Goal: Information Seeking & Learning: Learn about a topic

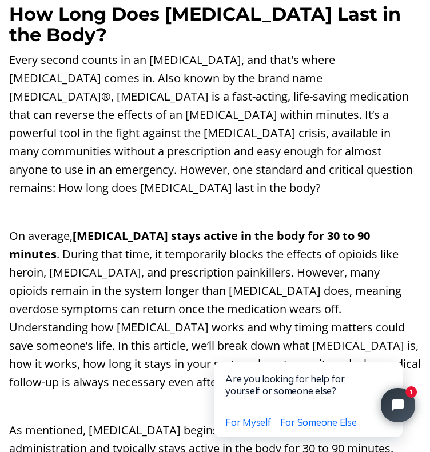
scroll to position [710, 0]
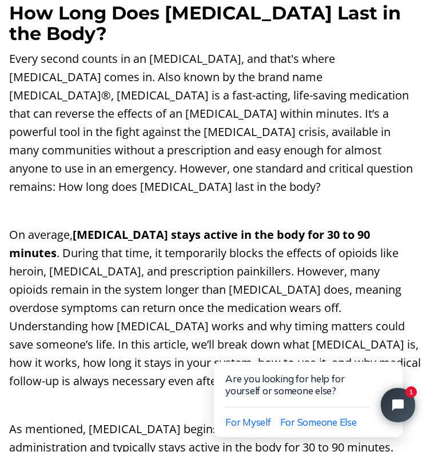
click at [200, 139] on p "Every second counts in an [MEDICAL_DATA], and that's where [MEDICAL_DATA] comes…" at bounding box center [215, 123] width 412 height 146
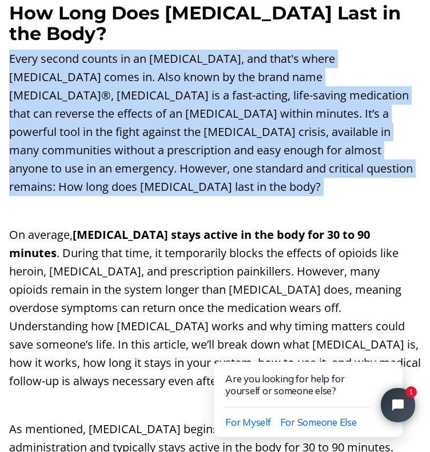
drag, startPoint x: 200, startPoint y: 139, endPoint x: 185, endPoint y: 170, distance: 34.3
click at [185, 170] on p "Every second counts in an [MEDICAL_DATA], and that's where [MEDICAL_DATA] comes…" at bounding box center [215, 123] width 412 height 146
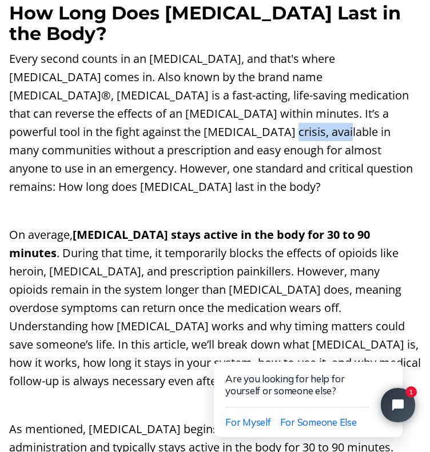
click at [185, 170] on p "Every second counts in an [MEDICAL_DATA], and that's where [MEDICAL_DATA] comes…" at bounding box center [215, 123] width 412 height 146
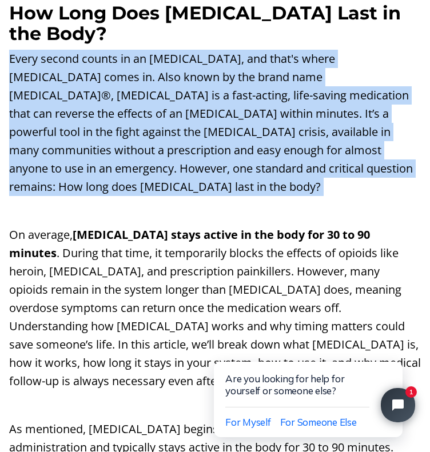
drag, startPoint x: 185, startPoint y: 170, endPoint x: 174, endPoint y: 191, distance: 24.5
click at [174, 191] on p "Every second counts in an [MEDICAL_DATA], and that's where [MEDICAL_DATA] comes…" at bounding box center [215, 123] width 412 height 146
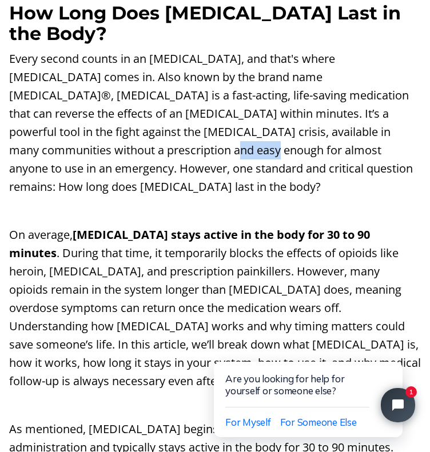
click at [174, 191] on p "Every second counts in an [MEDICAL_DATA], and that's where [MEDICAL_DATA] comes…" at bounding box center [215, 123] width 412 height 146
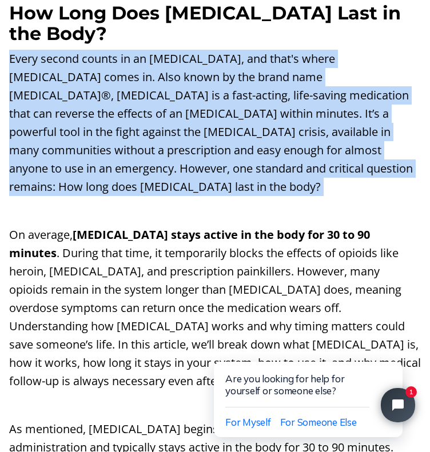
drag, startPoint x: 174, startPoint y: 191, endPoint x: 174, endPoint y: 209, distance: 17.1
click at [174, 196] on p "Every second counts in an [MEDICAL_DATA], and that's where [MEDICAL_DATA] comes…" at bounding box center [215, 123] width 412 height 146
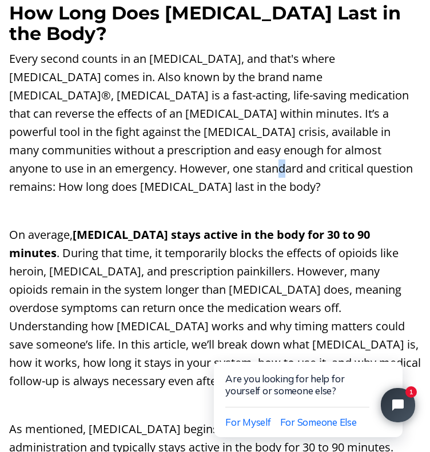
click at [174, 196] on p "Every second counts in an [MEDICAL_DATA], and that's where [MEDICAL_DATA] comes…" at bounding box center [215, 123] width 412 height 146
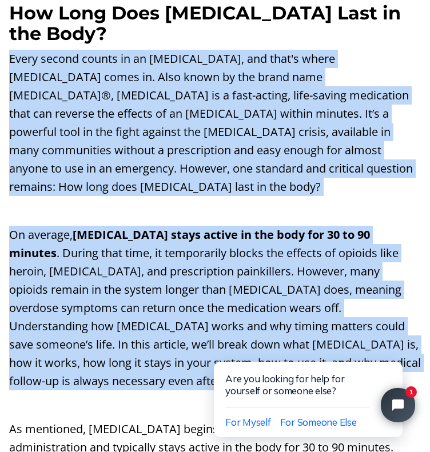
drag, startPoint x: 174, startPoint y: 209, endPoint x: 163, endPoint y: 279, distance: 71.7
click at [163, 279] on p "On average, [MEDICAL_DATA] stays active in the body for 30 to 90 minutes . Duri…" at bounding box center [215, 308] width 412 height 165
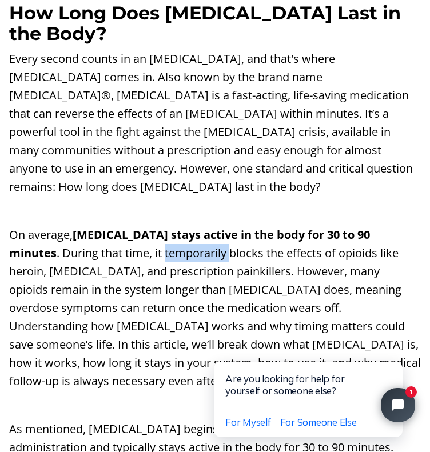
click at [163, 279] on p "On average, [MEDICAL_DATA] stays active in the body for 30 to 90 minutes . Duri…" at bounding box center [215, 308] width 412 height 165
click at [155, 297] on p "On average, [MEDICAL_DATA] stays active in the body for 30 to 90 minutes . Duri…" at bounding box center [215, 308] width 412 height 165
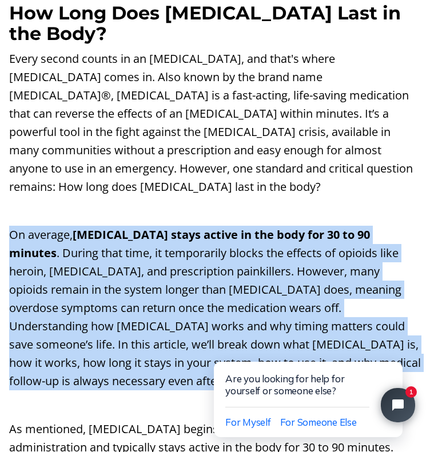
drag, startPoint x: 155, startPoint y: 297, endPoint x: 150, endPoint y: 313, distance: 16.8
click at [150, 313] on p "On average, [MEDICAL_DATA] stays active in the body for 30 to 90 minutes . Duri…" at bounding box center [215, 308] width 412 height 165
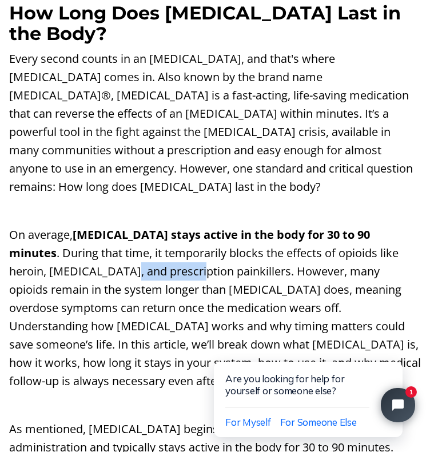
click at [150, 313] on p "On average, [MEDICAL_DATA] stays active in the body for 30 to 90 minutes . Duri…" at bounding box center [215, 308] width 412 height 165
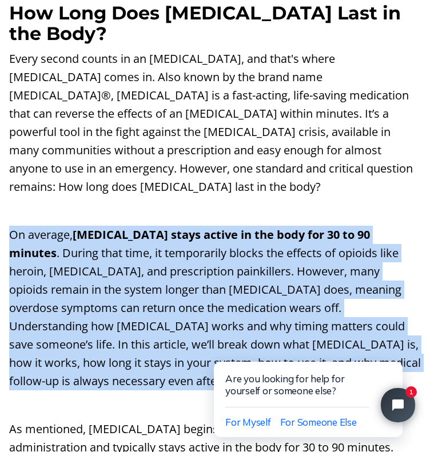
drag, startPoint x: 150, startPoint y: 313, endPoint x: 167, endPoint y: 285, distance: 32.1
click at [167, 285] on p "On average, [MEDICAL_DATA] stays active in the body for 30 to 90 minutes . Duri…" at bounding box center [215, 308] width 412 height 165
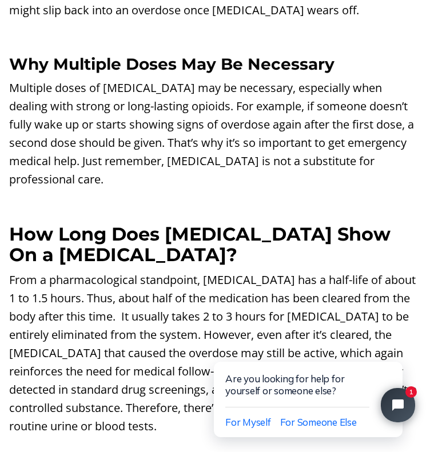
scroll to position [1492, 0]
